Goal: Task Accomplishment & Management: Use online tool/utility

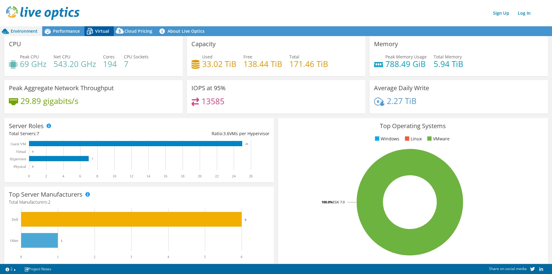
click at [100, 30] on span "Virtual" at bounding box center [102, 31] width 14 height 6
click at [105, 31] on span "Virtual" at bounding box center [102, 31] width 14 height 6
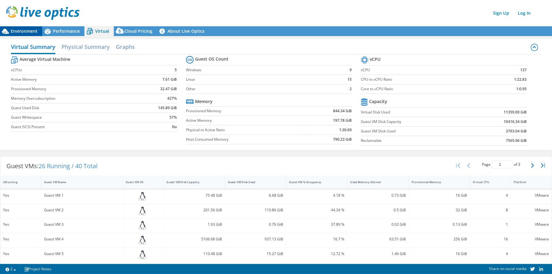
click at [21, 31] on span "Environment" at bounding box center [24, 31] width 27 height 6
